Goal: Check status

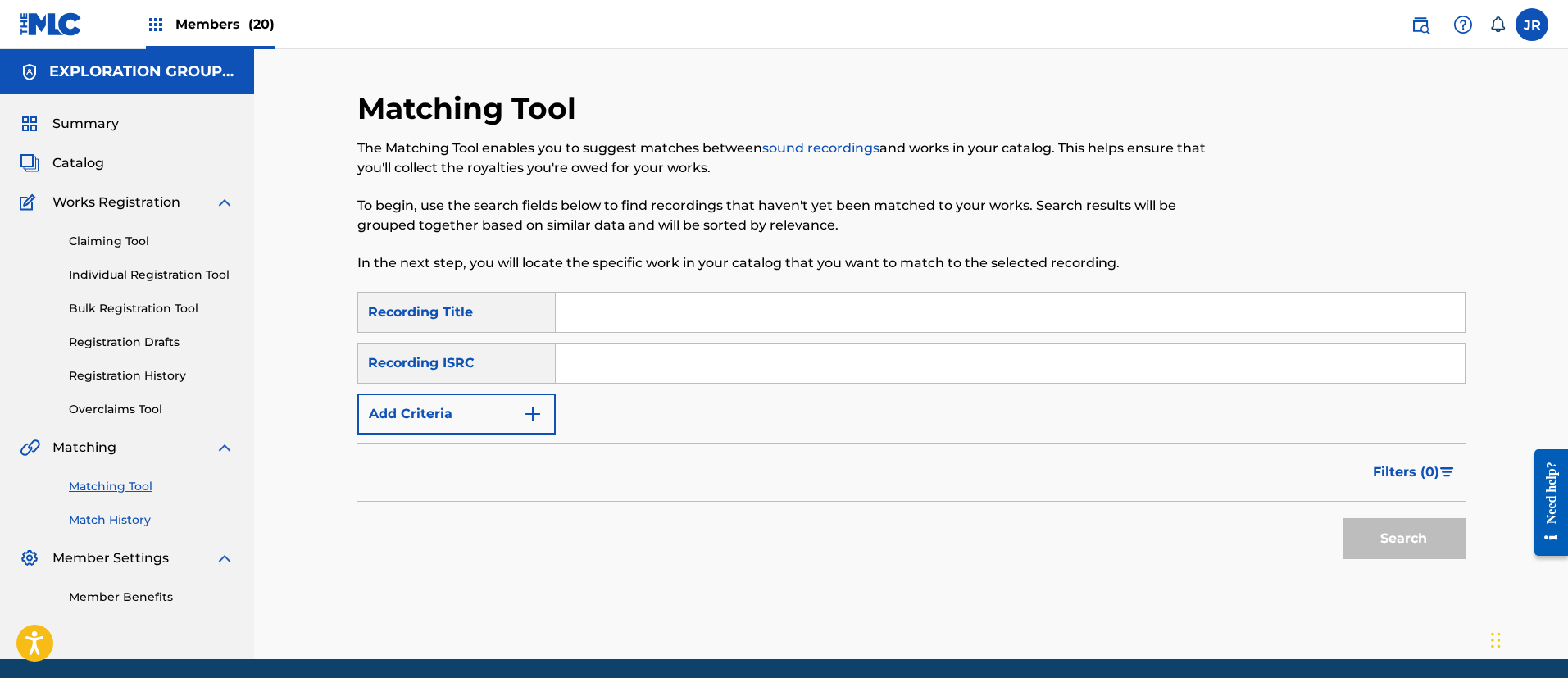
click at [121, 518] on link "Match History" at bounding box center [151, 520] width 166 height 17
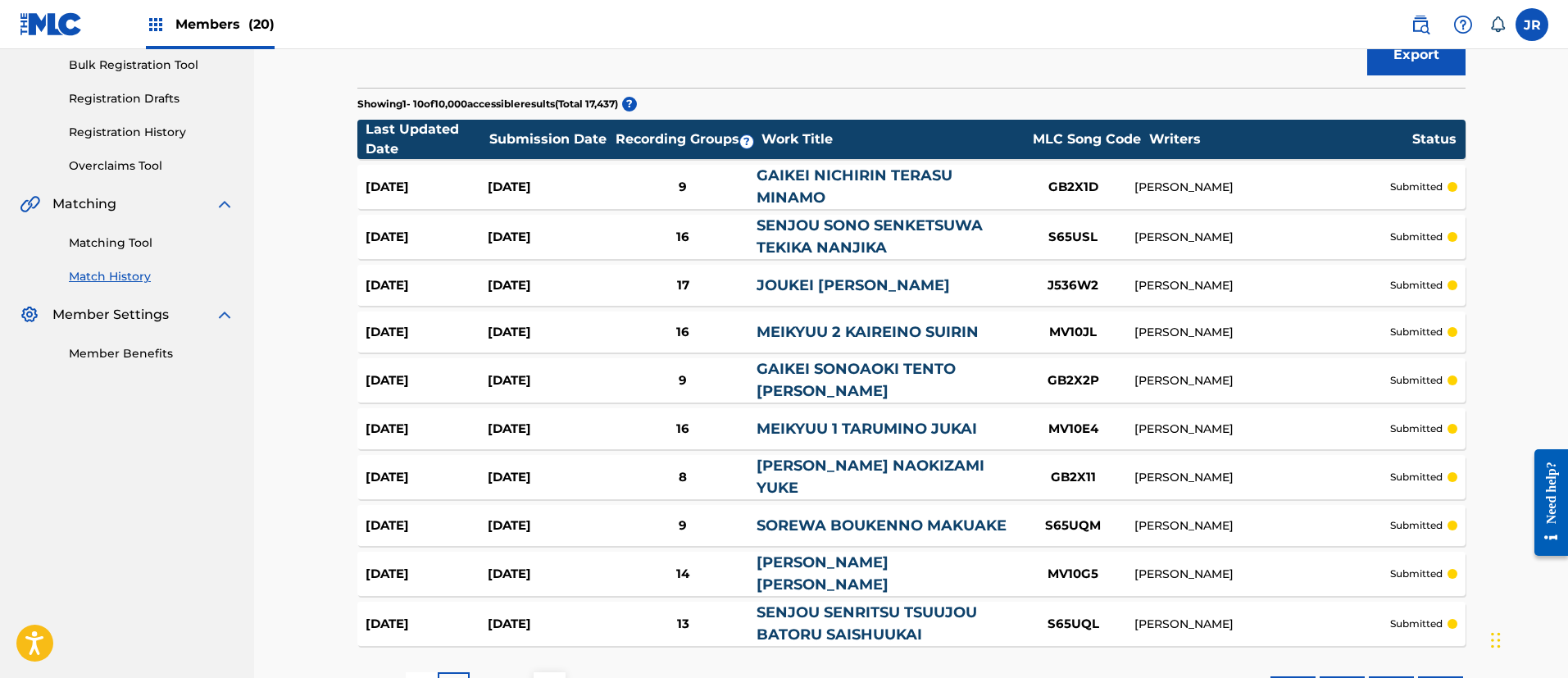
scroll to position [375, 0]
